Goal: Find specific page/section: Find specific page/section

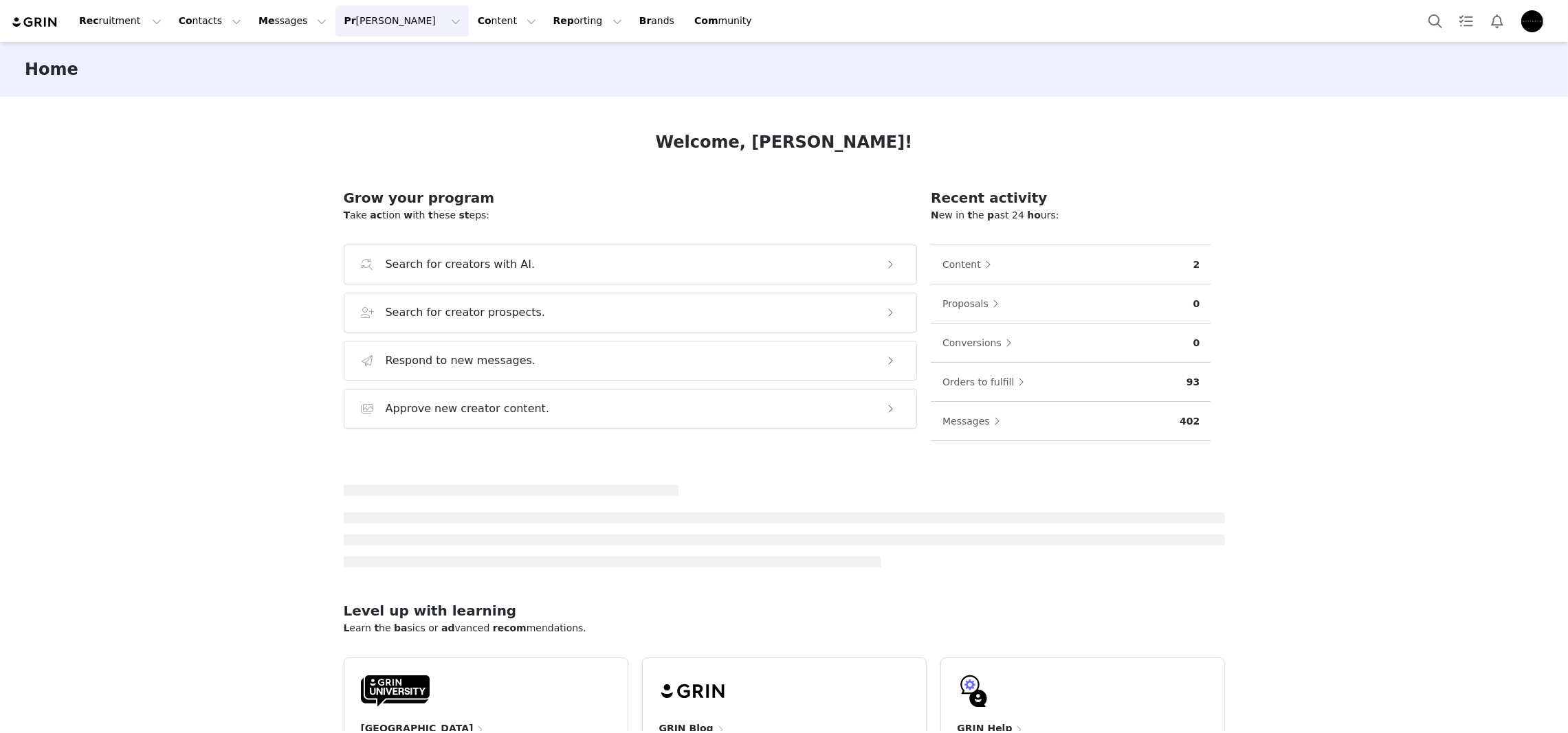
click at [361, 22] on button "[PERSON_NAME] [PERSON_NAME]" at bounding box center [402, 21] width 133 height 31
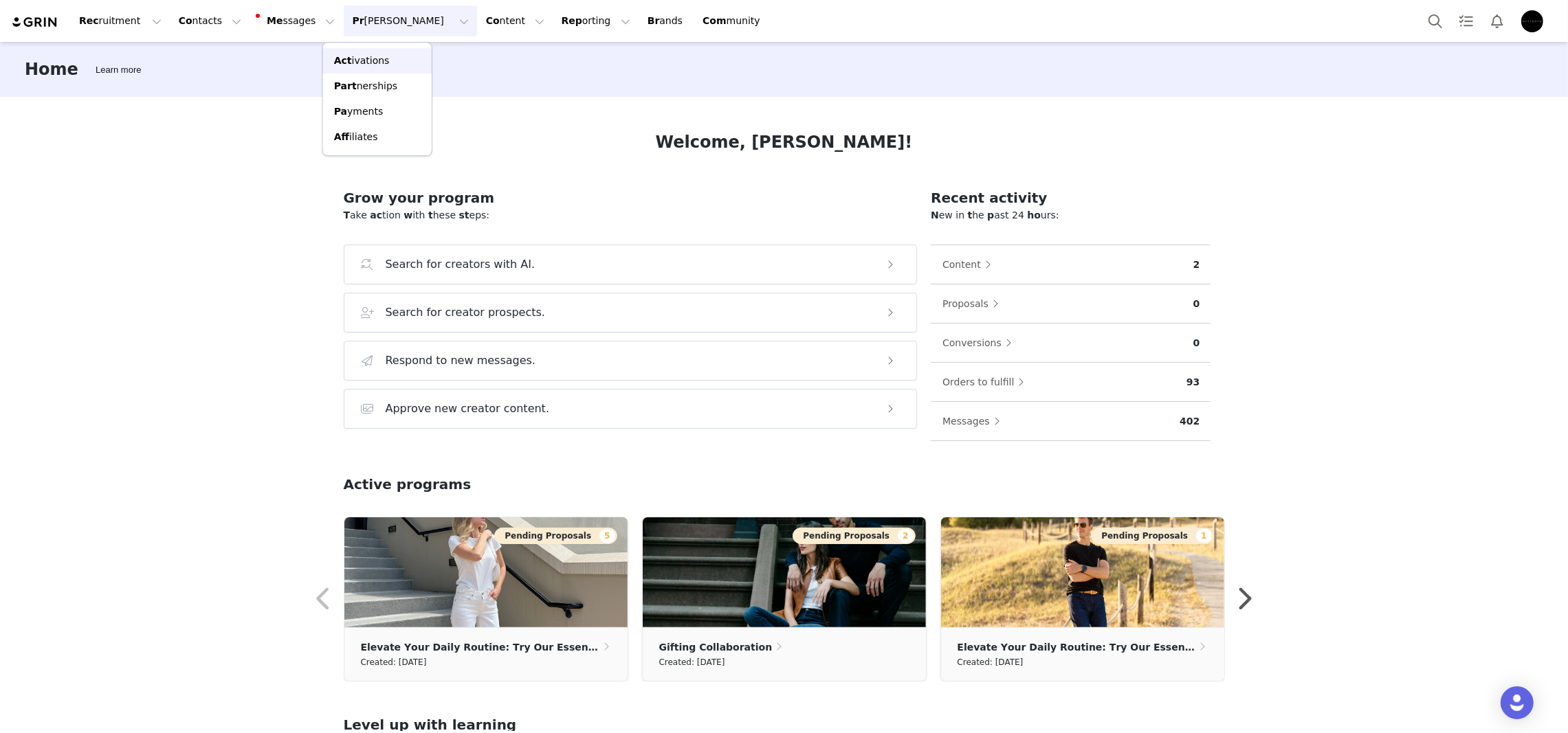
click at [390, 49] on link "Act ivations" at bounding box center [377, 61] width 108 height 26
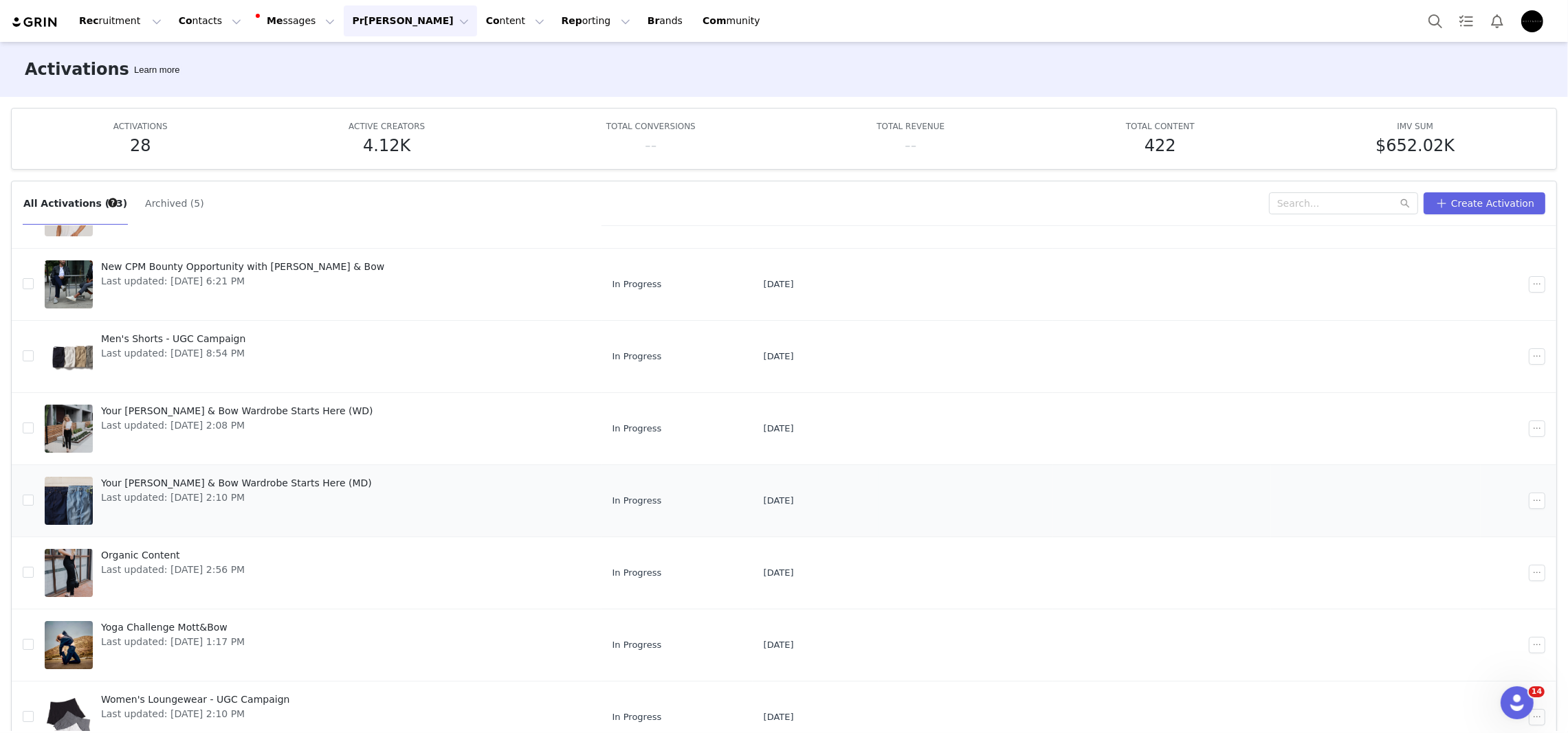
scroll to position [229, 0]
click at [1339, 202] on input "text" at bounding box center [1343, 203] width 149 height 22
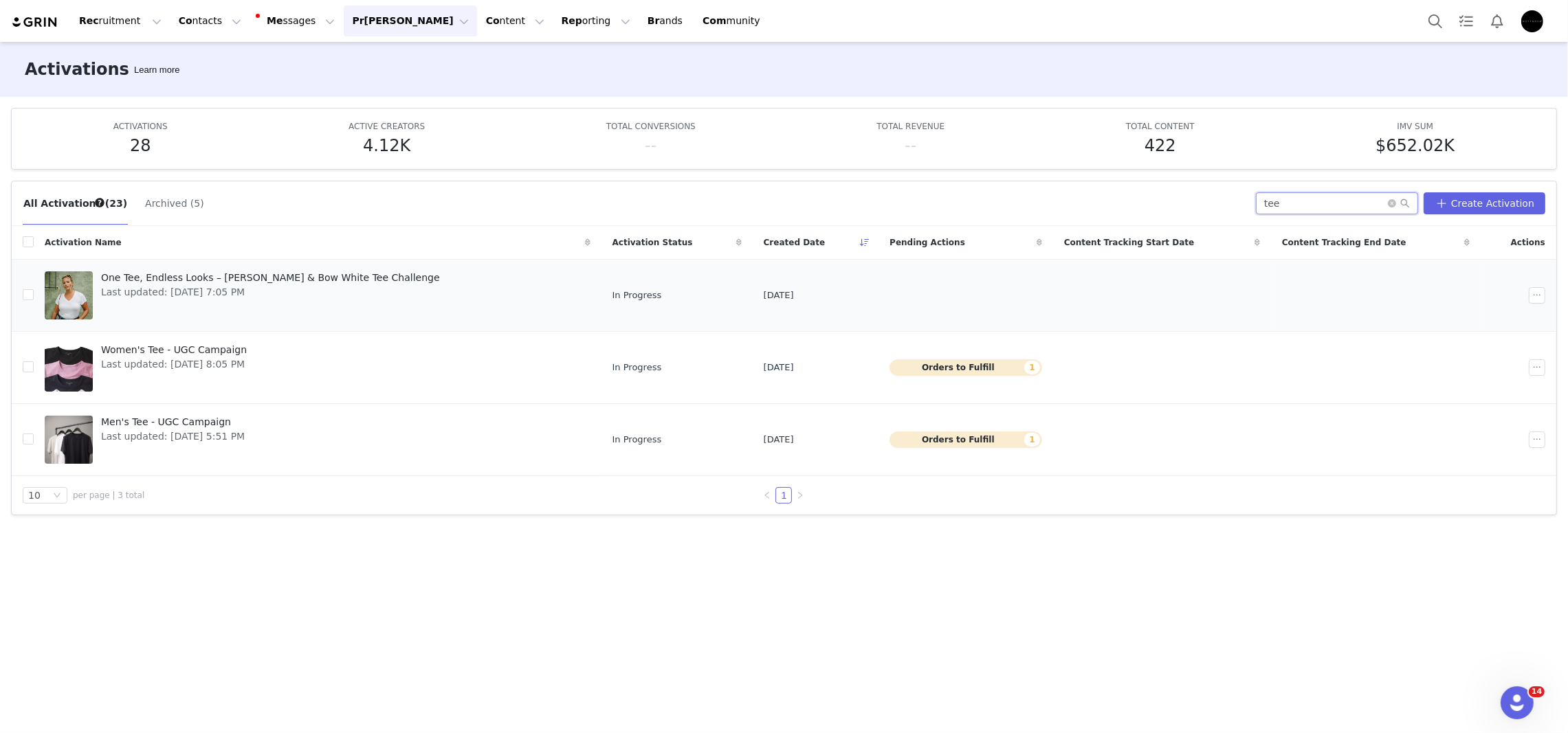
type input "tee"
click at [322, 292] on span "Last updated: [DATE] 7:05 PM" at bounding box center [271, 292] width 339 height 14
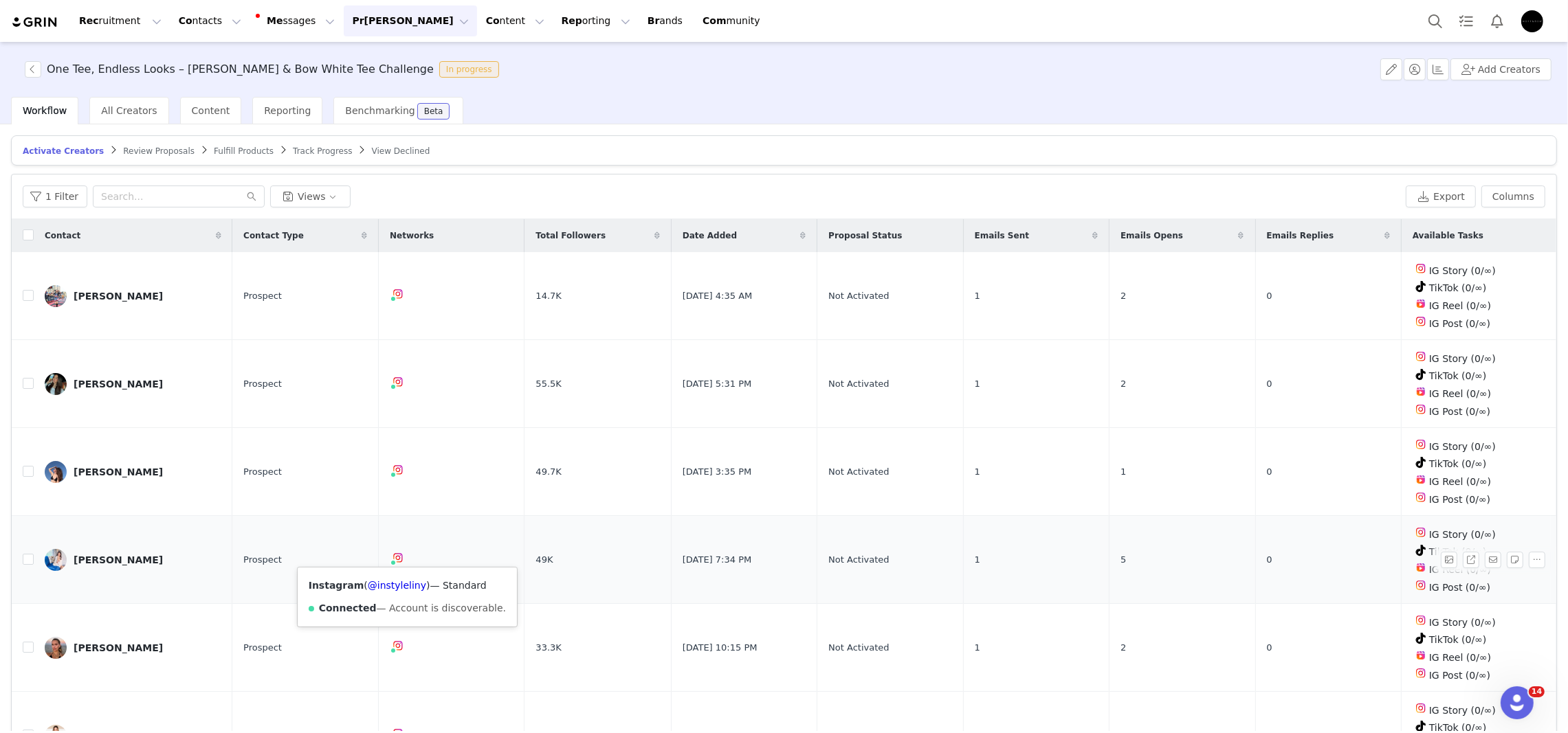
click at [401, 561] on span at bounding box center [398, 557] width 17 height 17
click at [399, 581] on link "@instyleliny" at bounding box center [397, 585] width 59 height 11
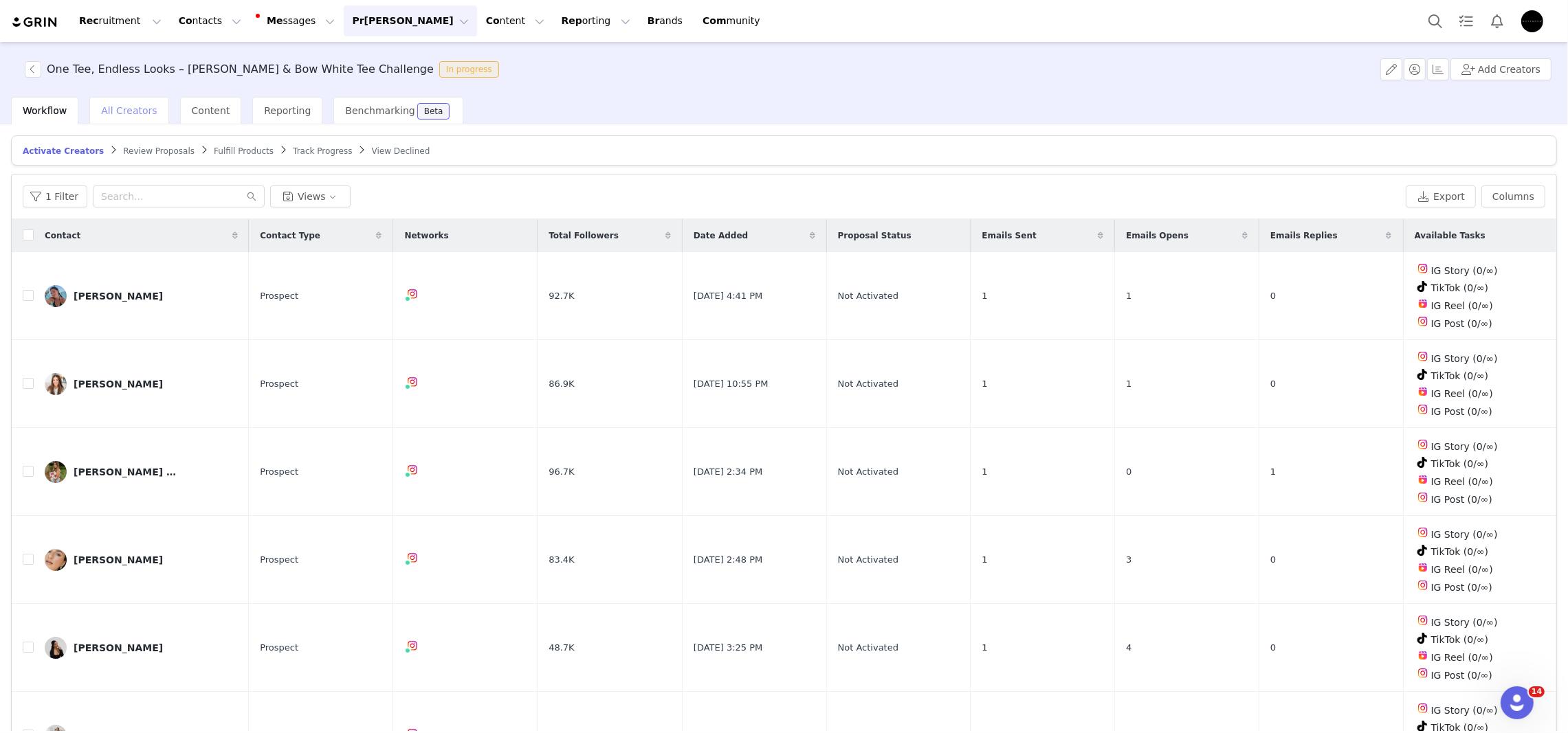
click at [140, 109] on span "All Creators" at bounding box center [129, 111] width 55 height 11
